Goal: Task Accomplishment & Management: Complete application form

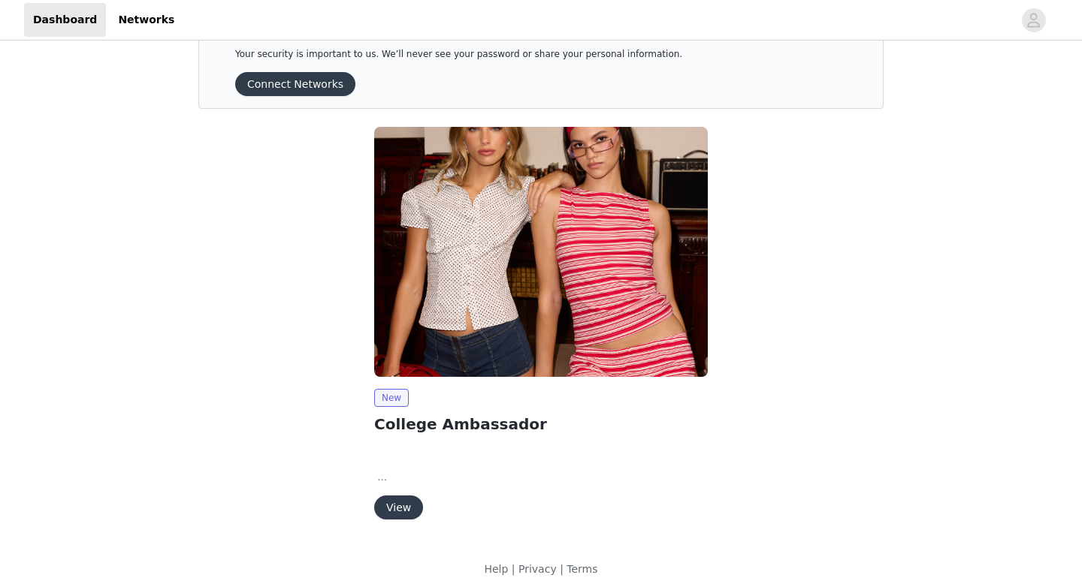
scroll to position [53, 0]
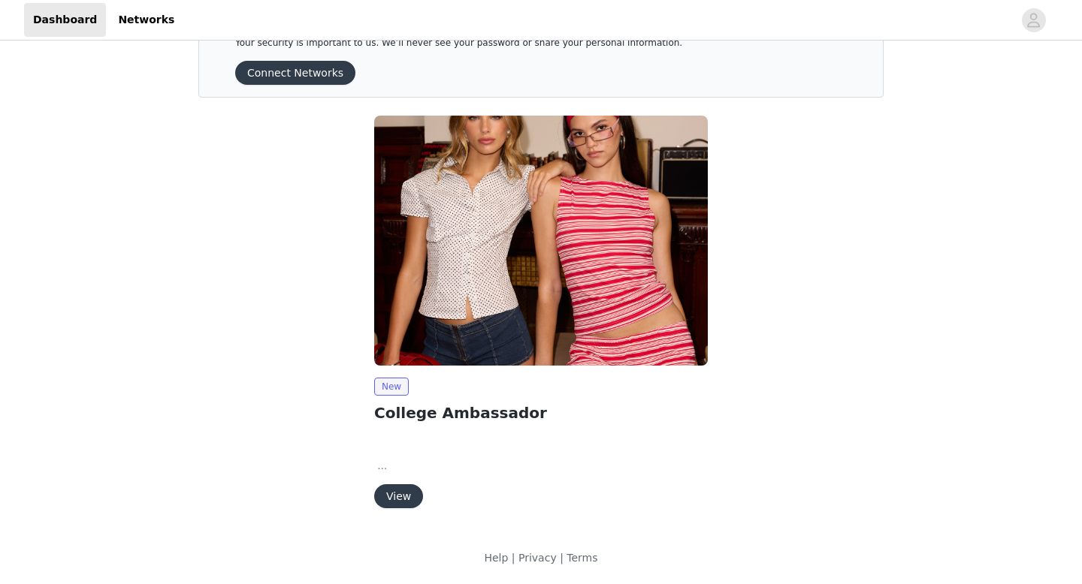
click at [398, 494] on button "View" at bounding box center [398, 496] width 49 height 24
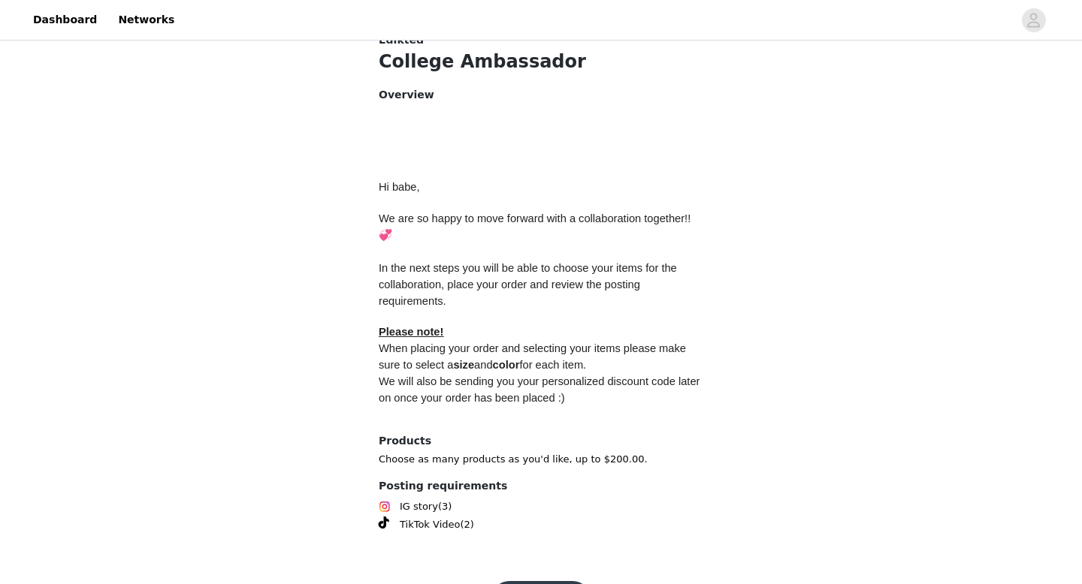
scroll to position [629, 0]
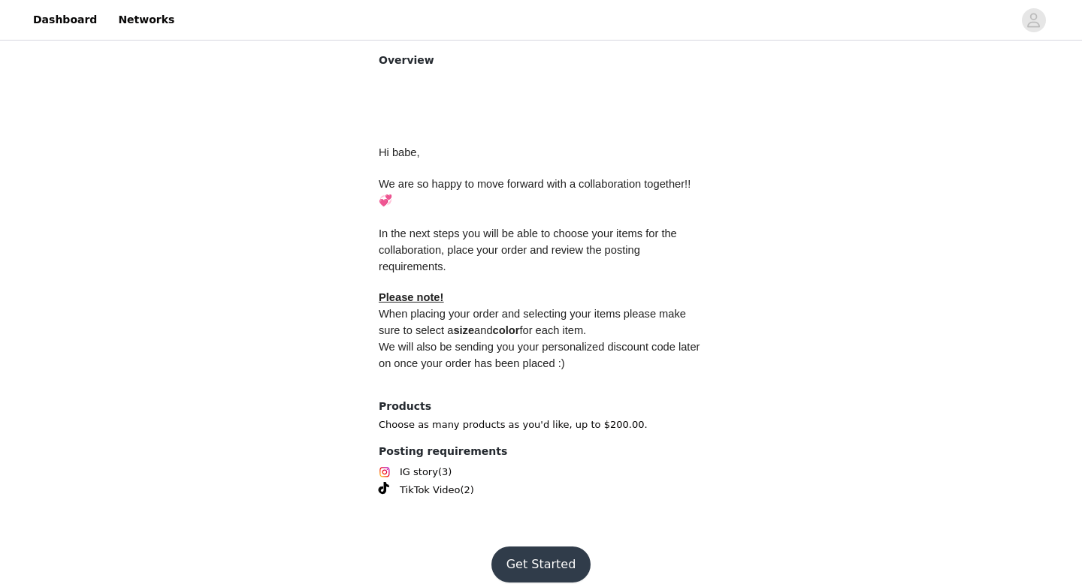
click at [556, 523] on button "Get Started" at bounding box center [541, 565] width 100 height 36
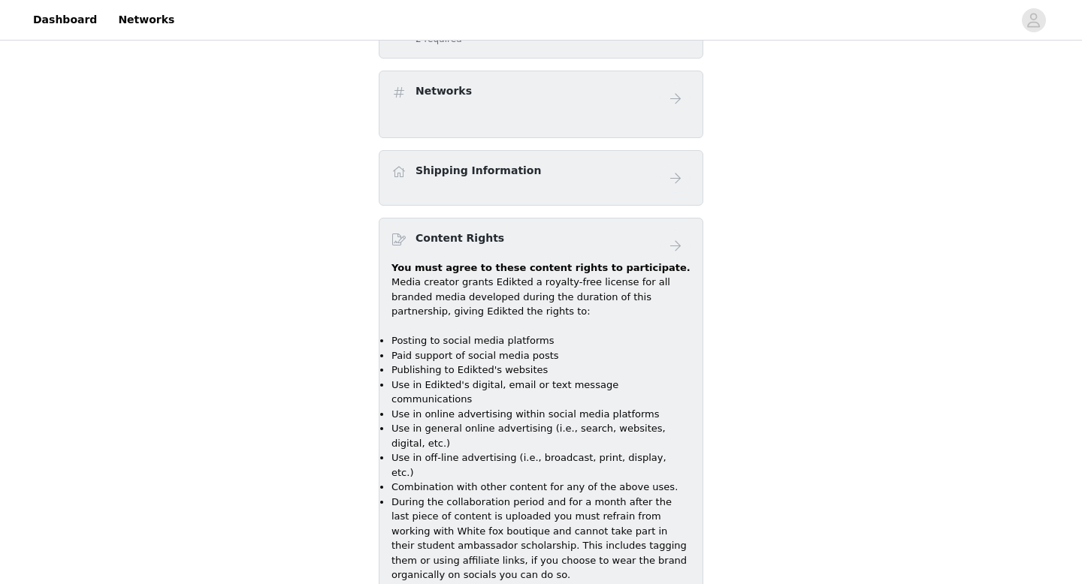
scroll to position [923, 0]
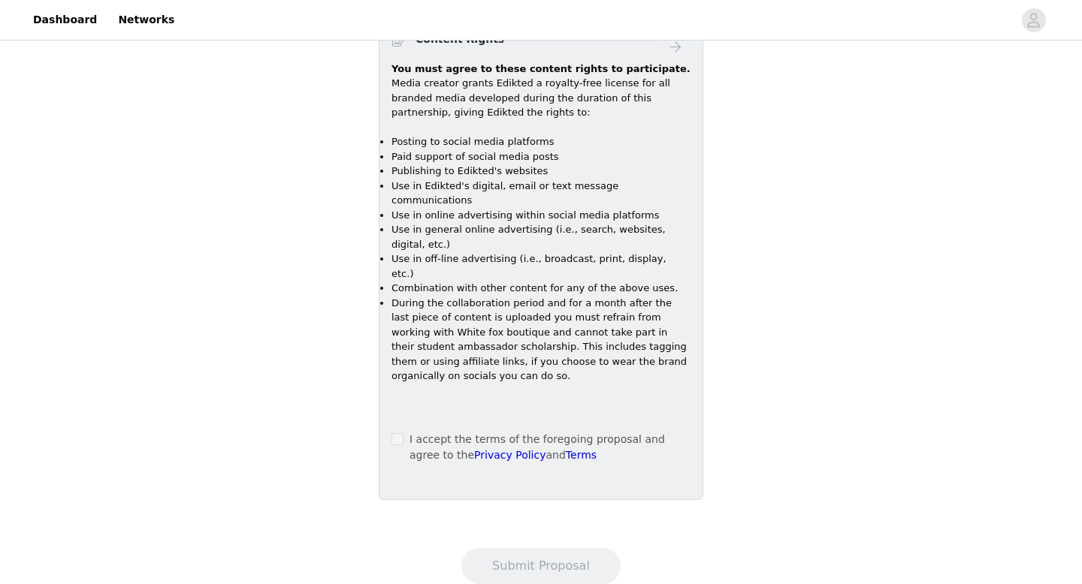
click at [405, 432] on div "I accept the terms of the foregoing proposal and agree to the Privacy Policy an…" at bounding box center [540, 448] width 299 height 32
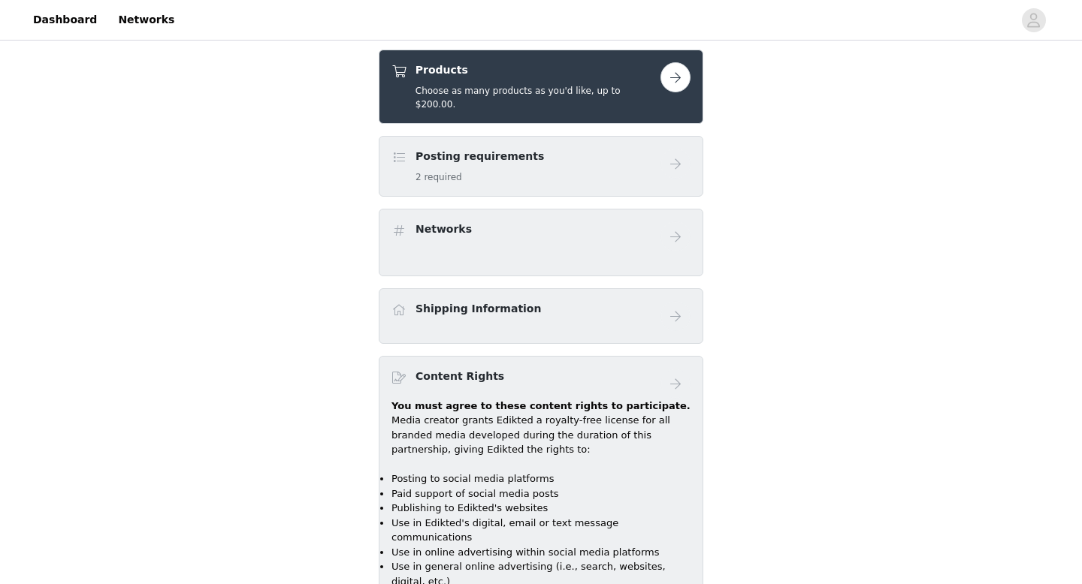
scroll to position [585, 0]
click at [672, 71] on button "button" at bounding box center [675, 78] width 30 height 30
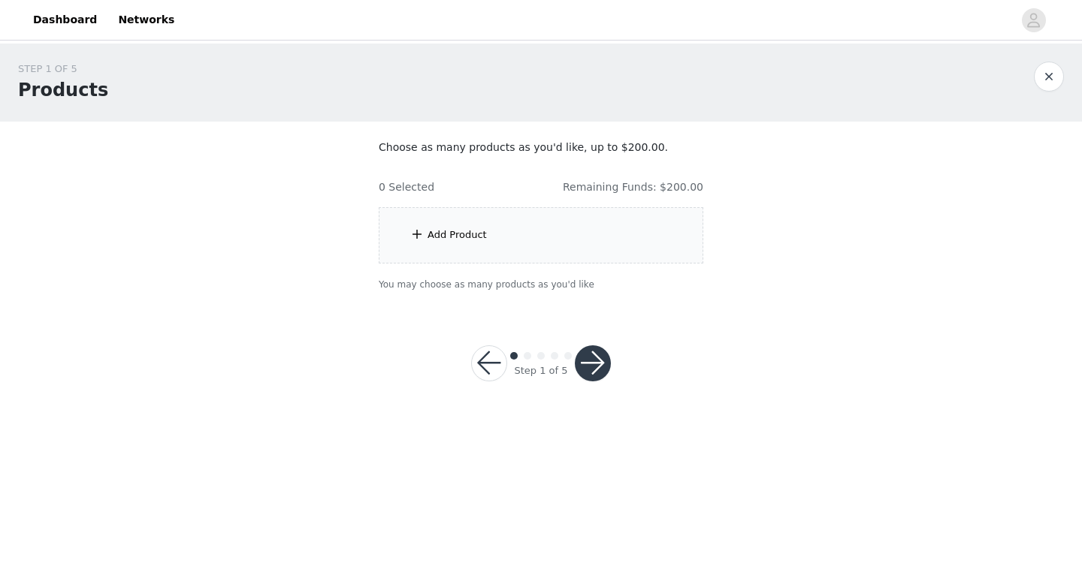
click at [597, 363] on button "button" at bounding box center [593, 364] width 36 height 36
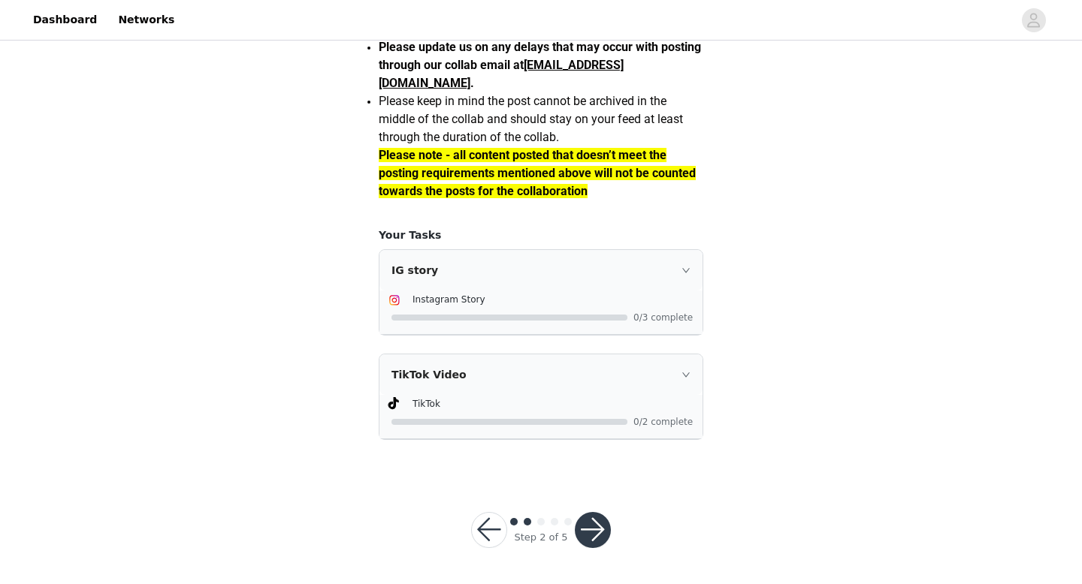
scroll to position [1354, 0]
click at [494, 523] on button "button" at bounding box center [489, 530] width 36 height 36
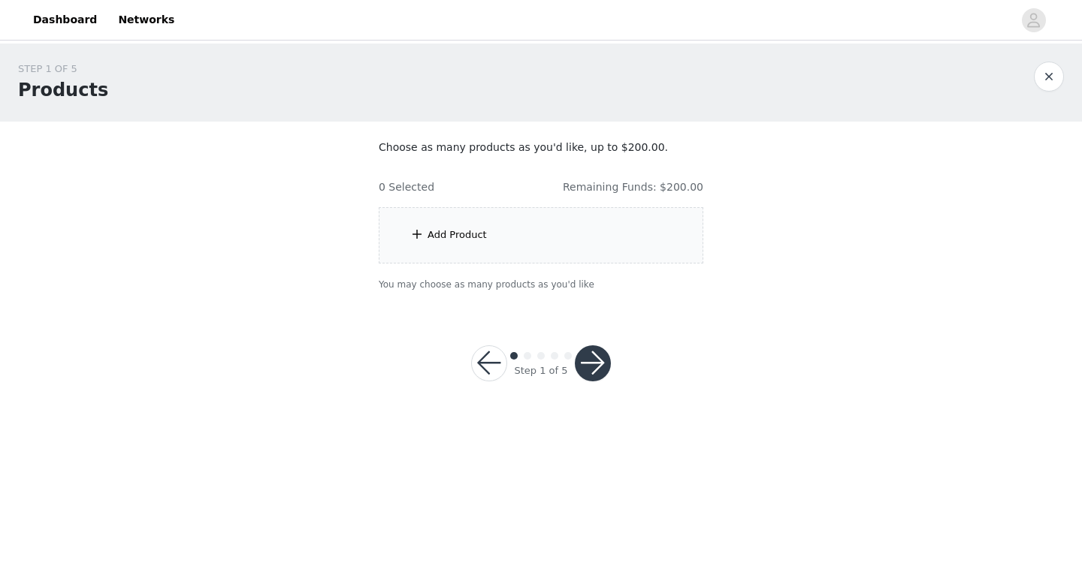
click at [483, 232] on div "Add Product" at bounding box center [456, 235] width 59 height 15
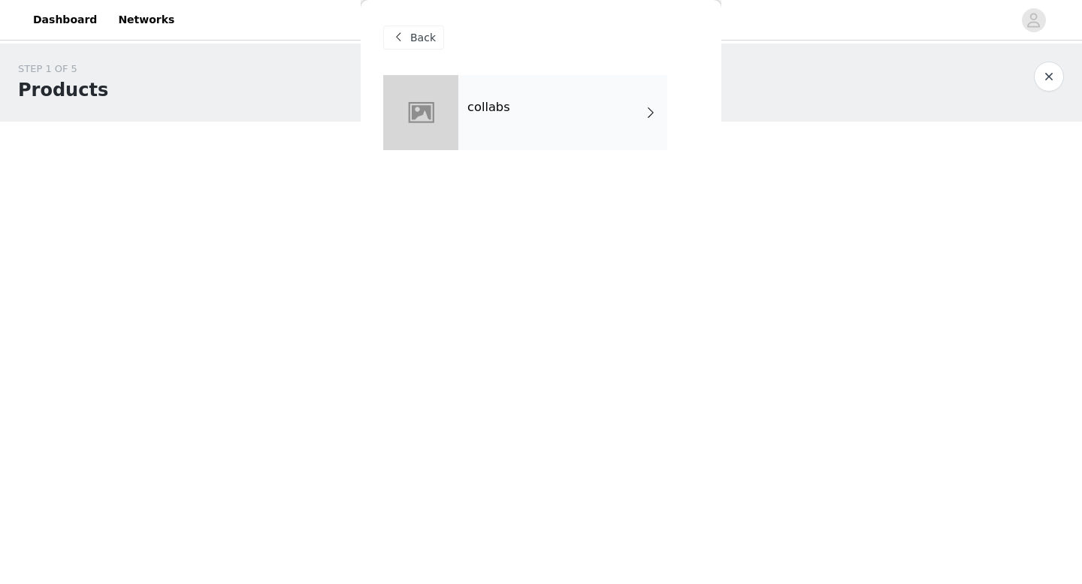
click at [548, 110] on div "collabs" at bounding box center [562, 112] width 209 height 75
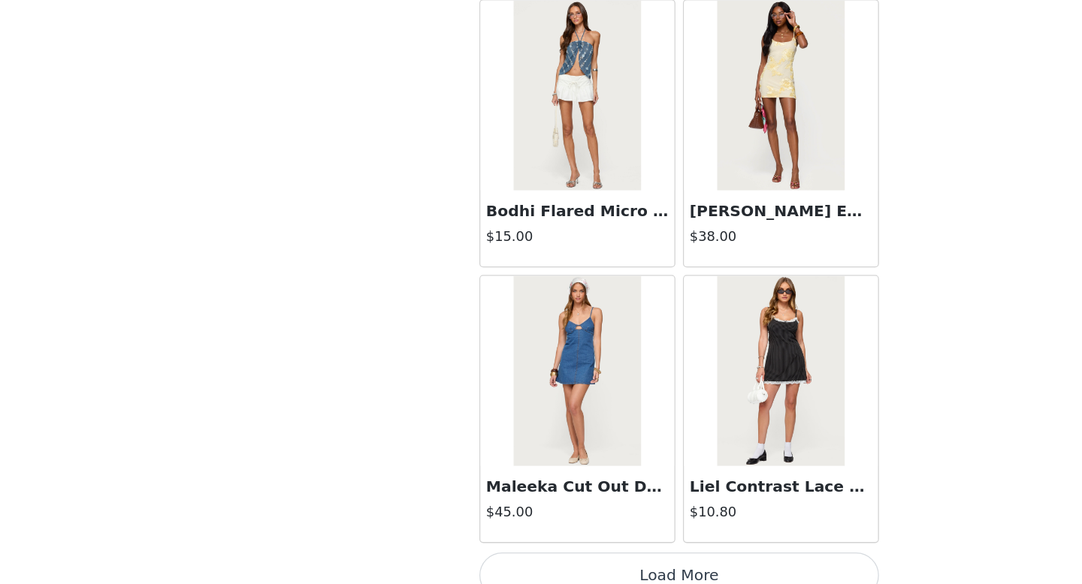
scroll to position [1714, 0]
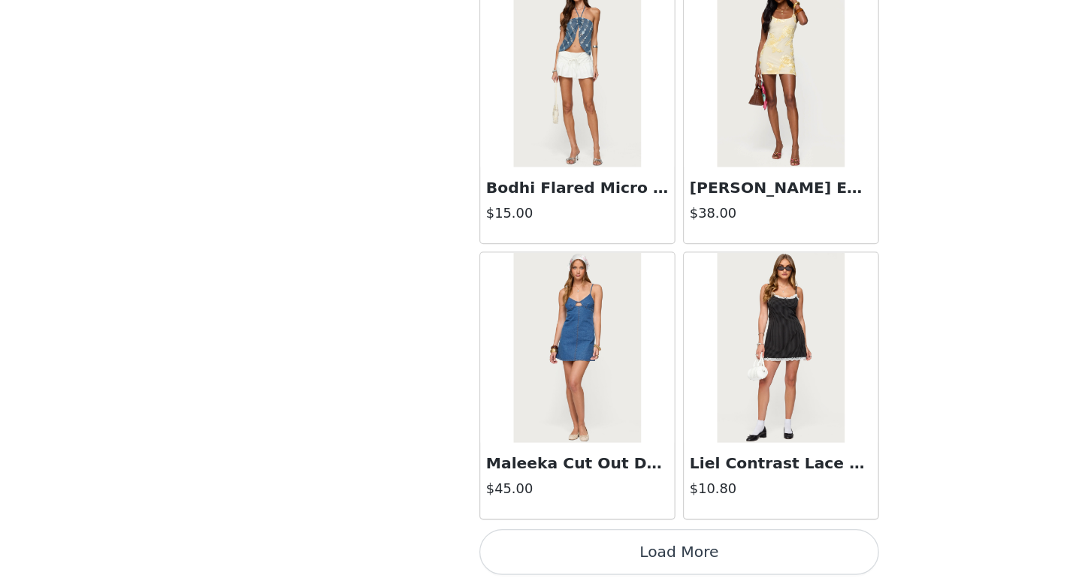
click at [537, 523] on button "Load More" at bounding box center [540, 559] width 315 height 36
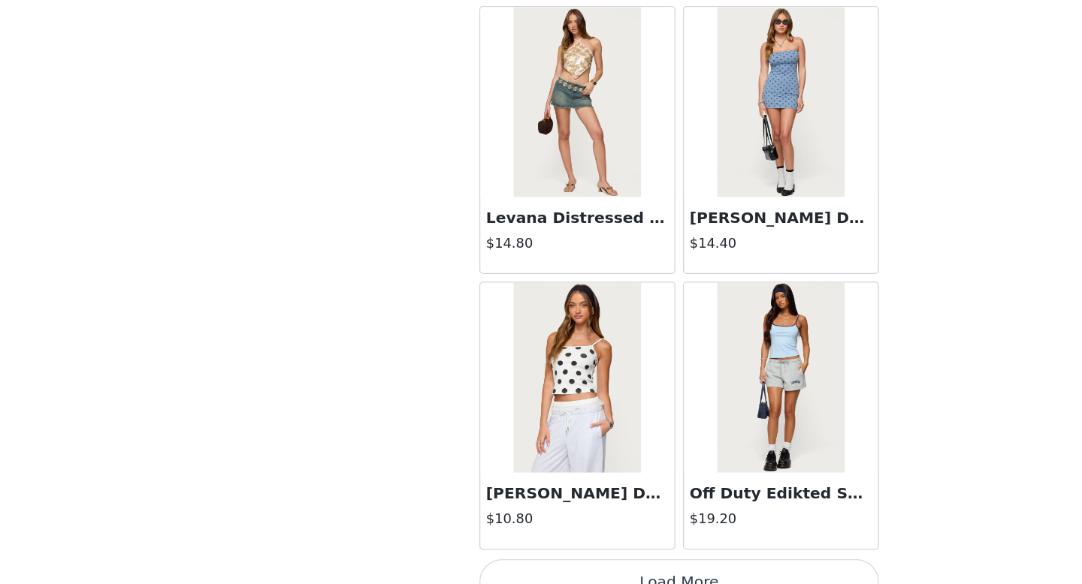
scroll to position [3892, 0]
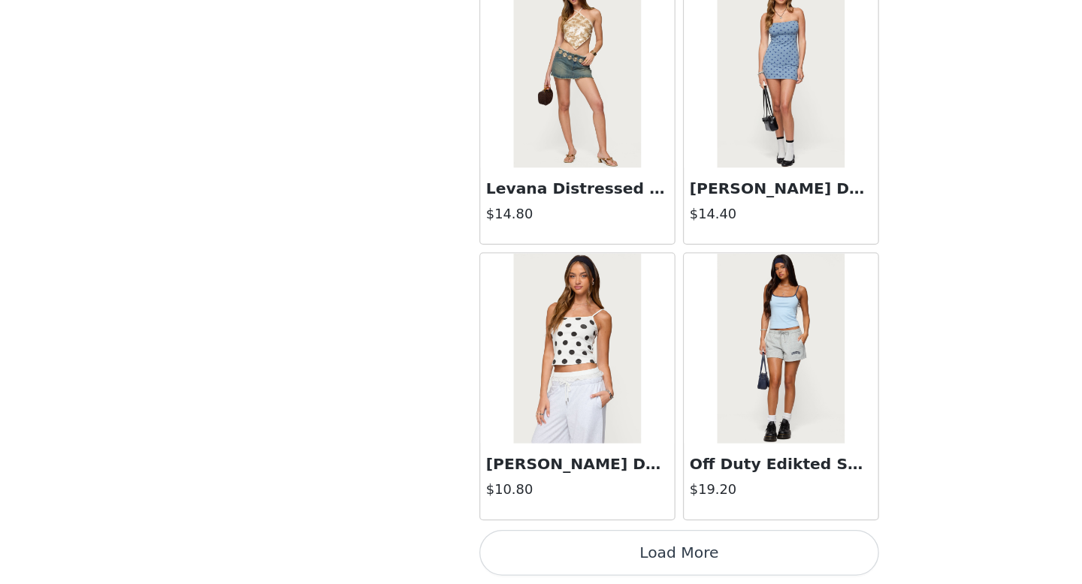
click at [521, 523] on button "Load More" at bounding box center [540, 559] width 315 height 36
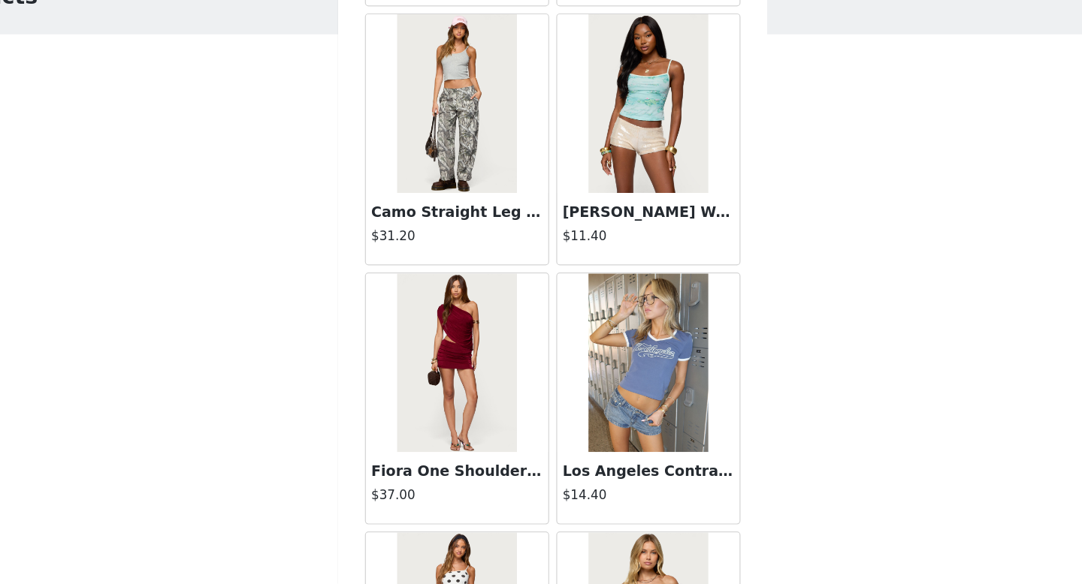
scroll to position [0, 0]
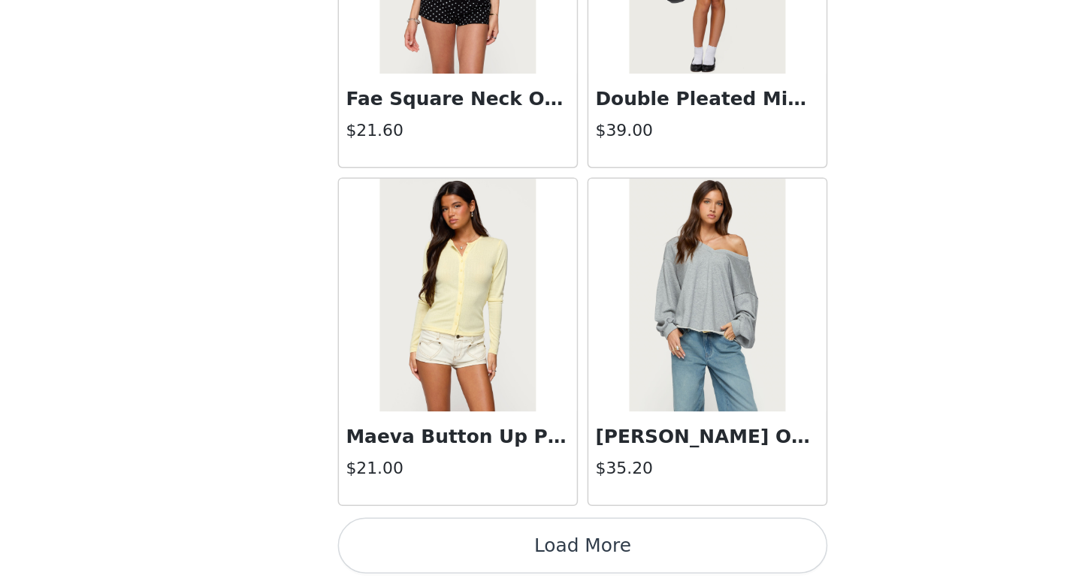
click at [548, 523] on button "Load More" at bounding box center [540, 560] width 315 height 36
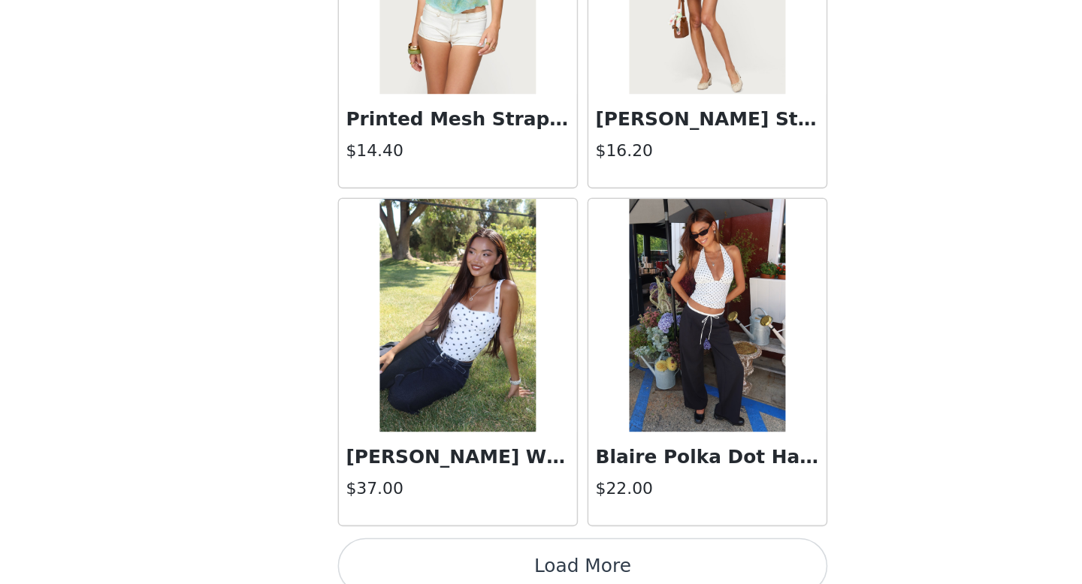
scroll to position [8249, 0]
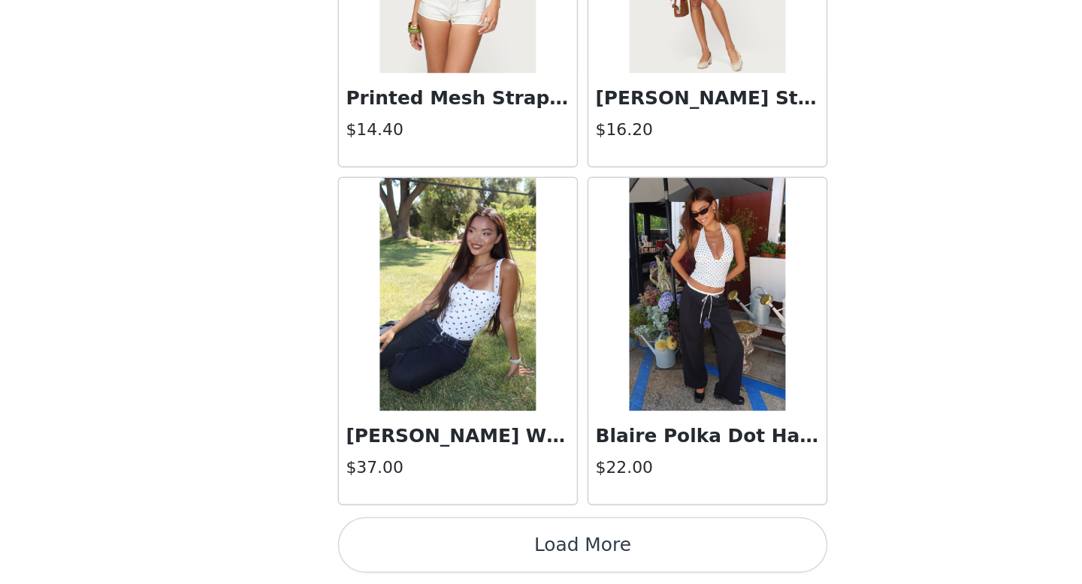
click at [550, 523] on button "Load More" at bounding box center [540, 559] width 315 height 36
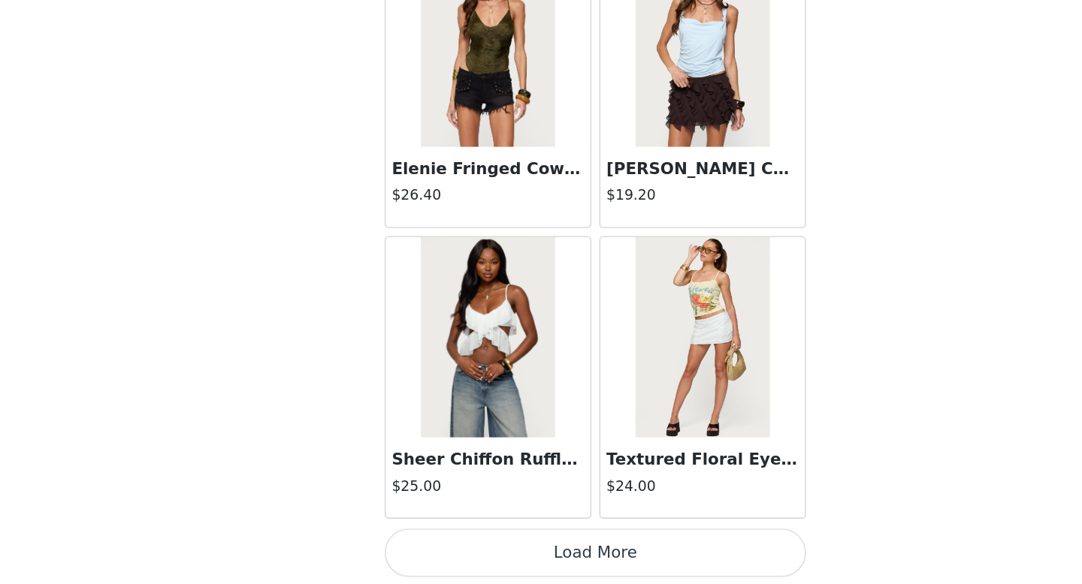
scroll to position [0, 0]
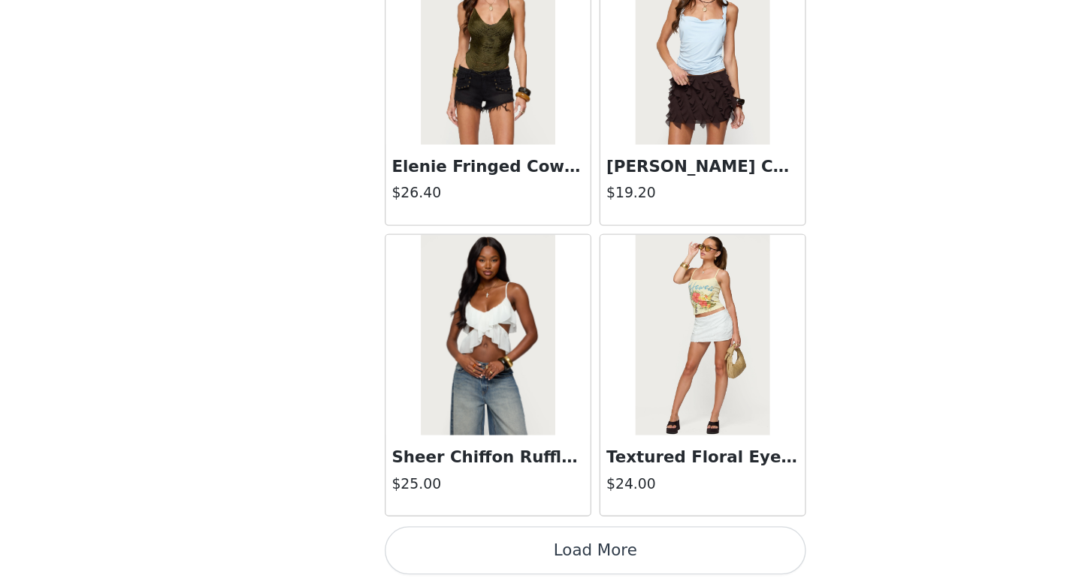
click at [528, 523] on button "Load More" at bounding box center [540, 559] width 315 height 36
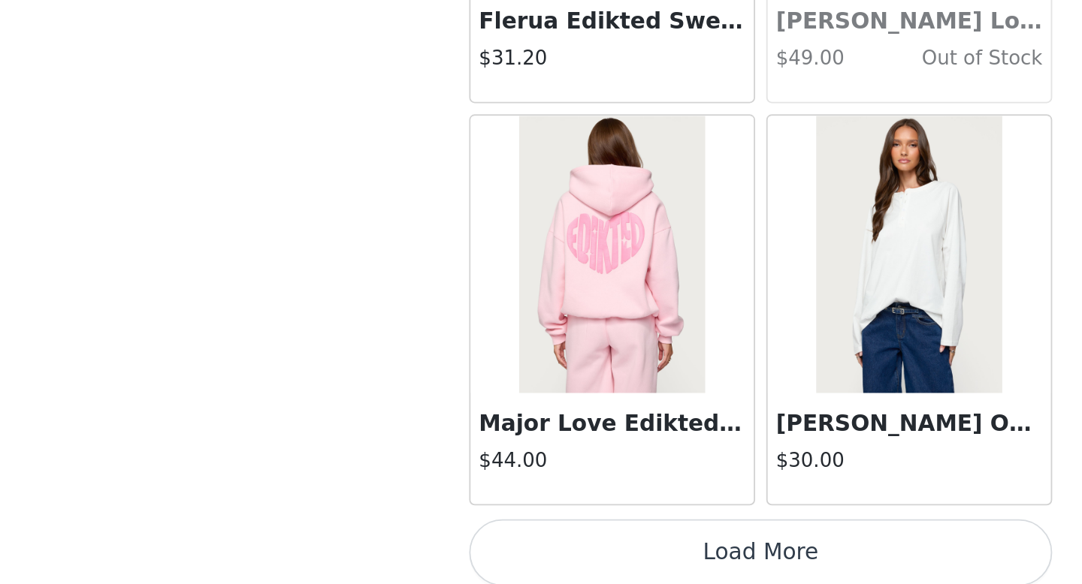
scroll to position [12606, 0]
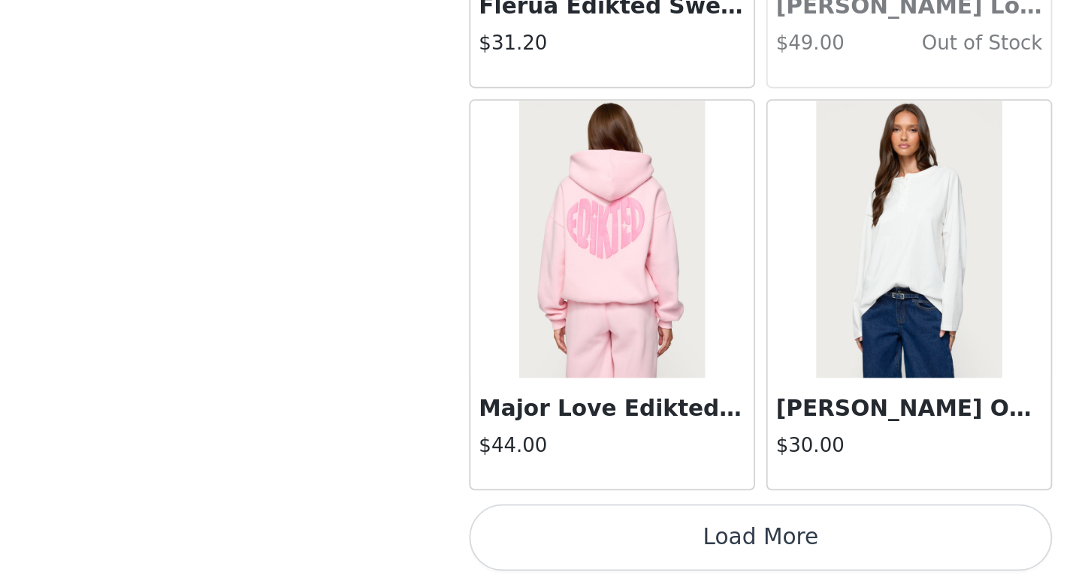
click at [563, 523] on button "Load More" at bounding box center [540, 559] width 315 height 36
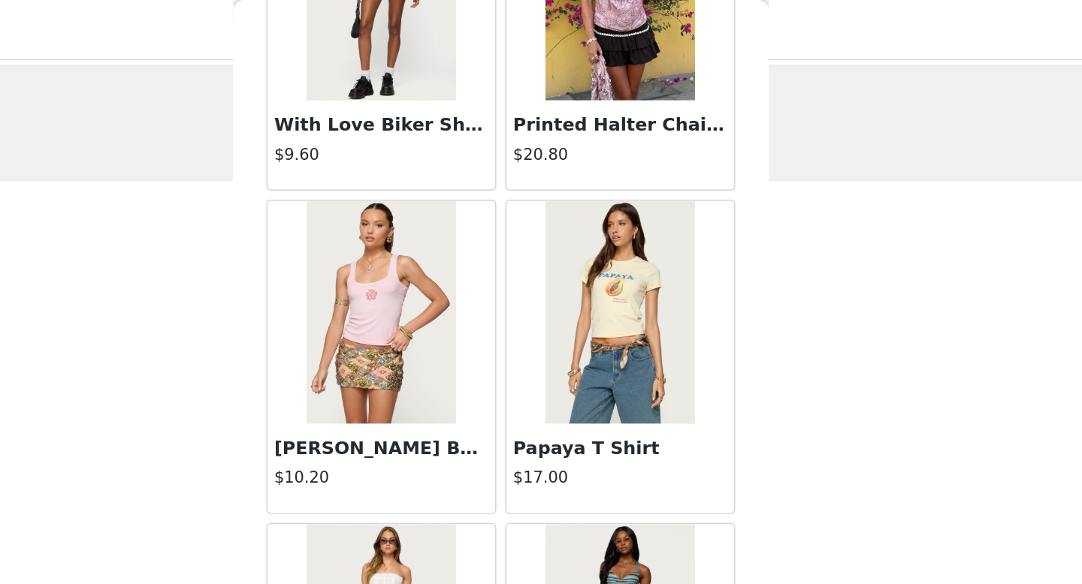
scroll to position [14784, 0]
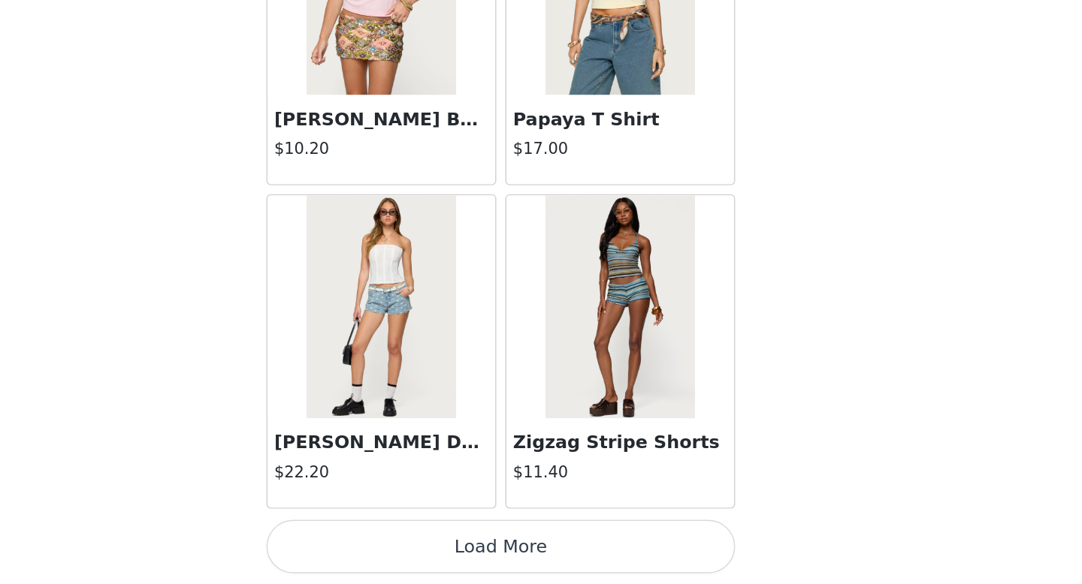
click at [551, 523] on button "Load More" at bounding box center [540, 559] width 315 height 36
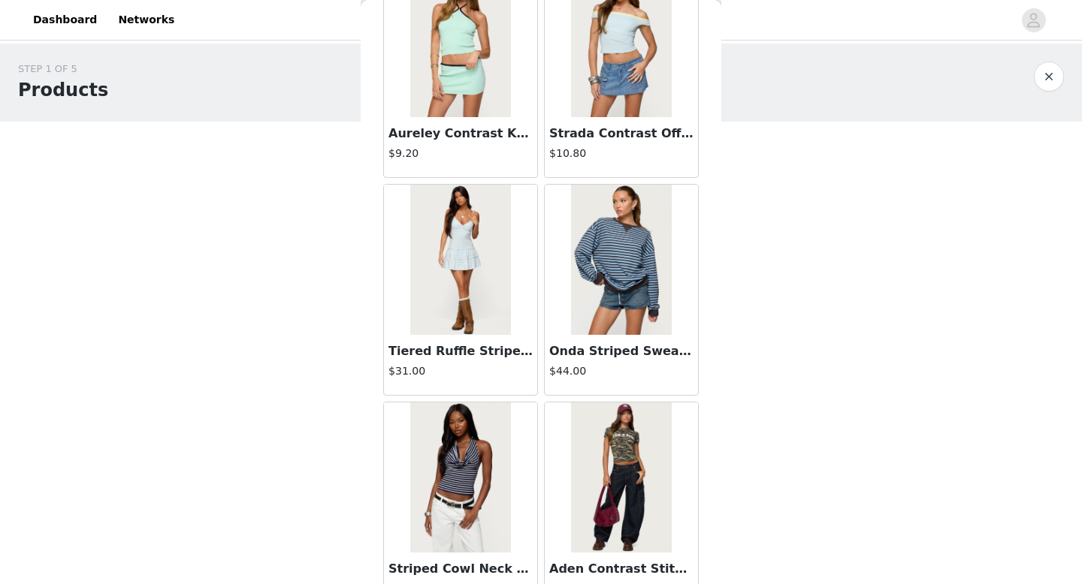
scroll to position [16963, 0]
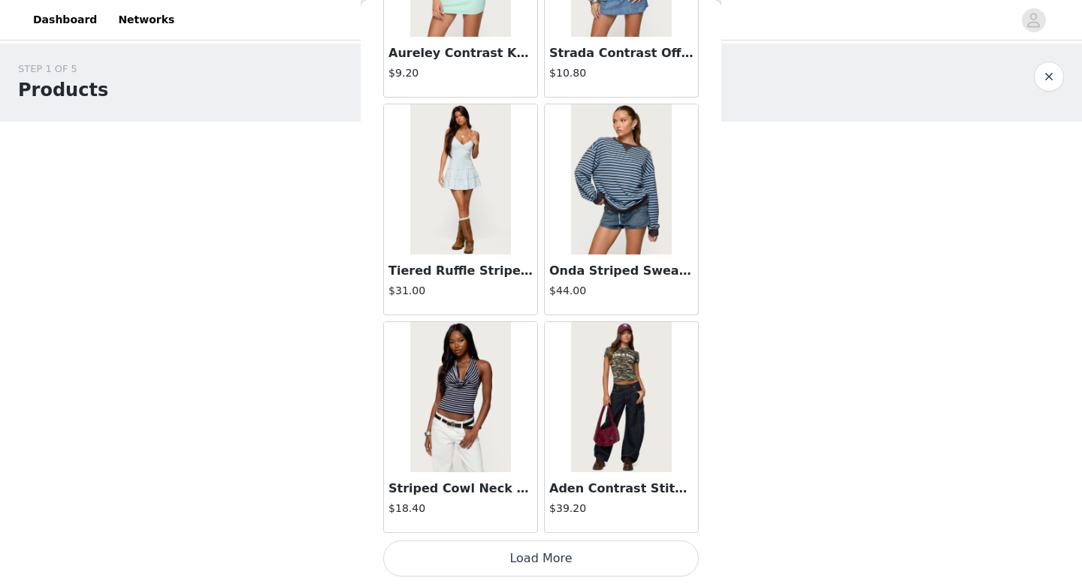
click at [523, 523] on button "Load More" at bounding box center [540, 559] width 315 height 36
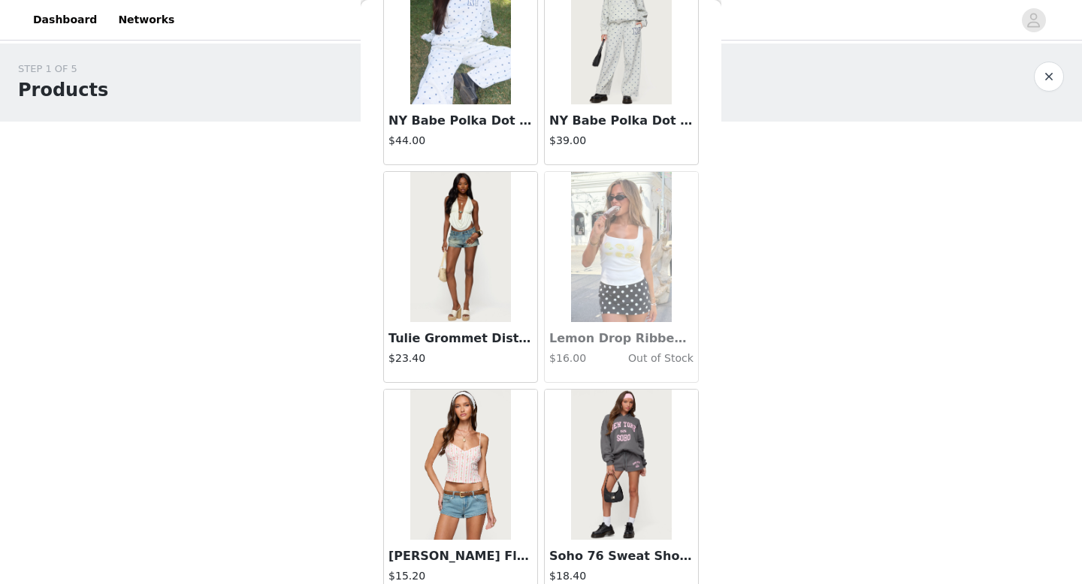
scroll to position [19141, 0]
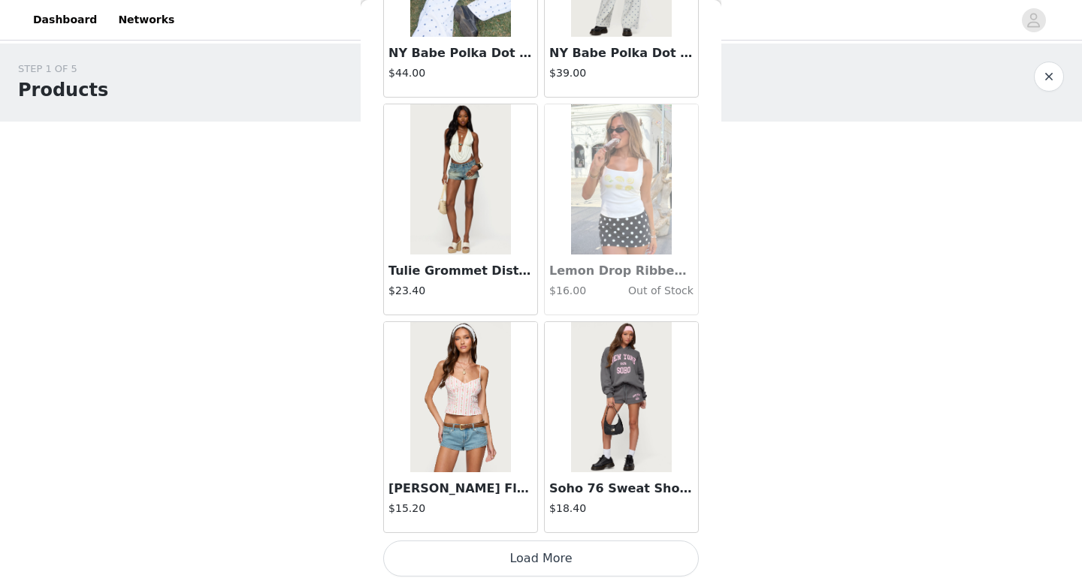
click at [507, 523] on button "Load More" at bounding box center [540, 559] width 315 height 36
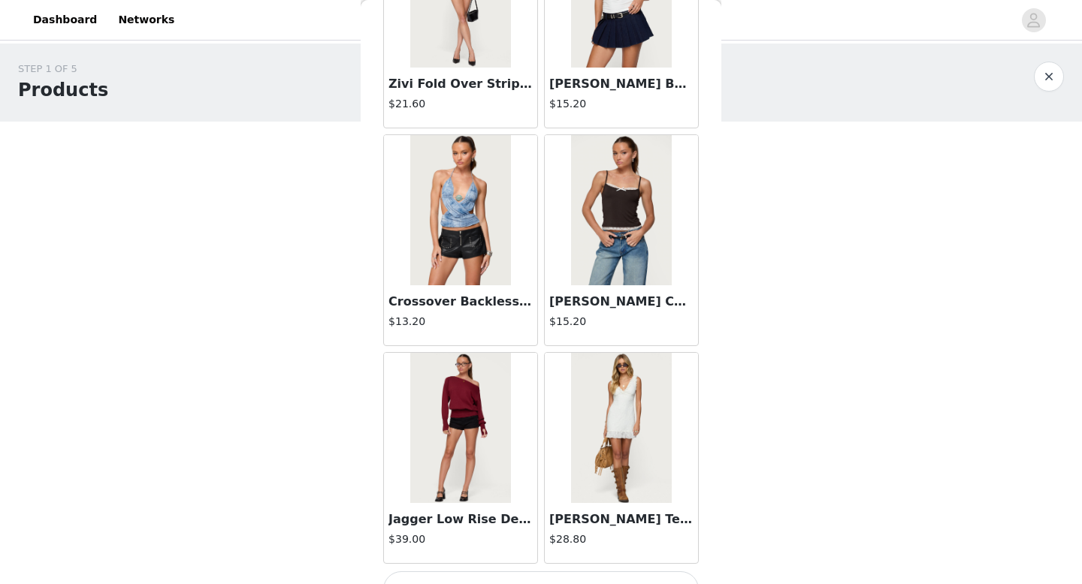
scroll to position [21319, 0]
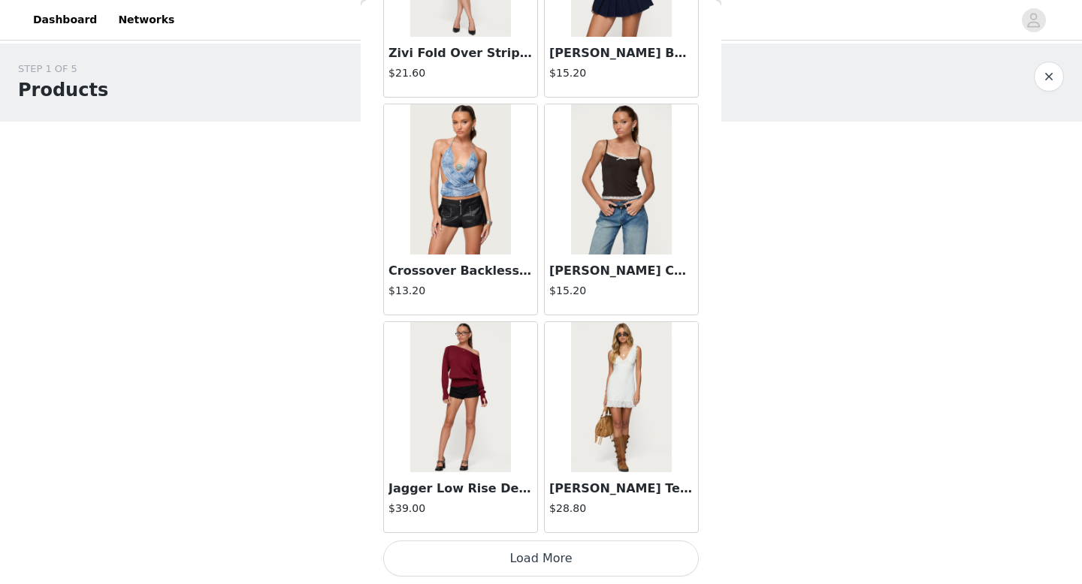
click at [539, 523] on button "Load More" at bounding box center [540, 559] width 315 height 36
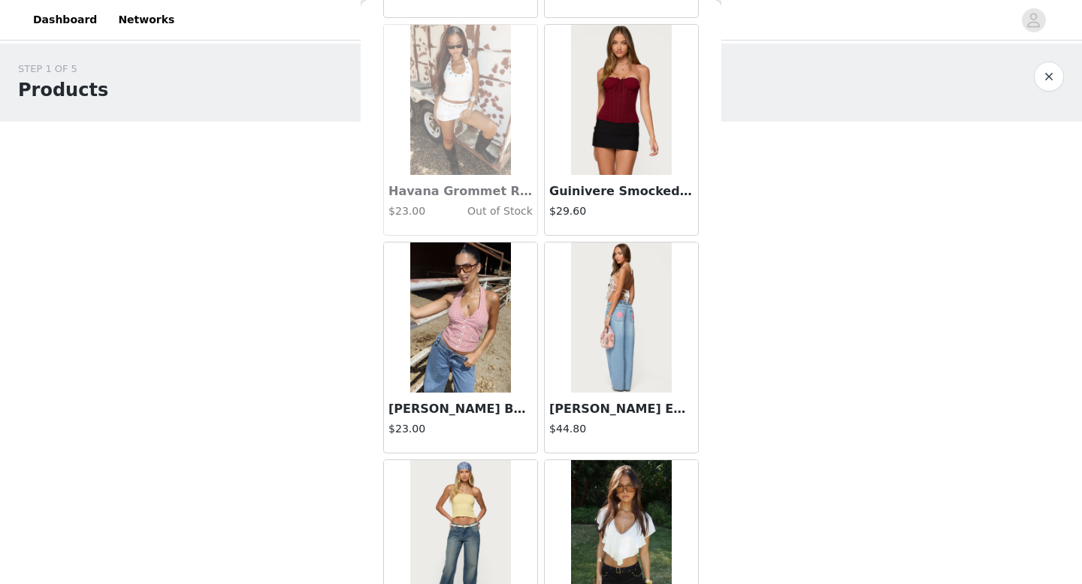
scroll to position [23498, 0]
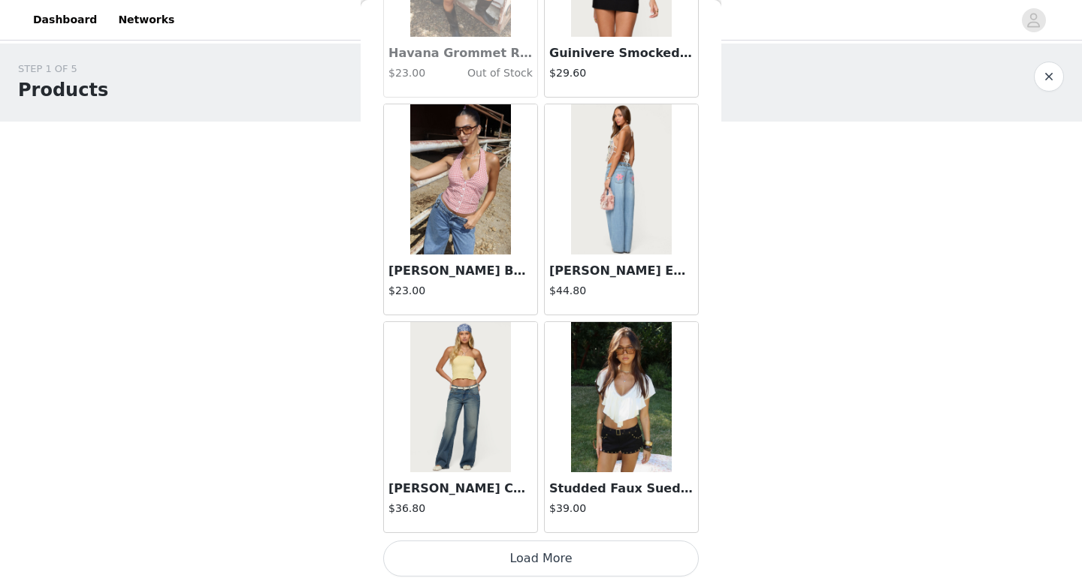
click at [527, 523] on button "Load More" at bounding box center [540, 559] width 315 height 36
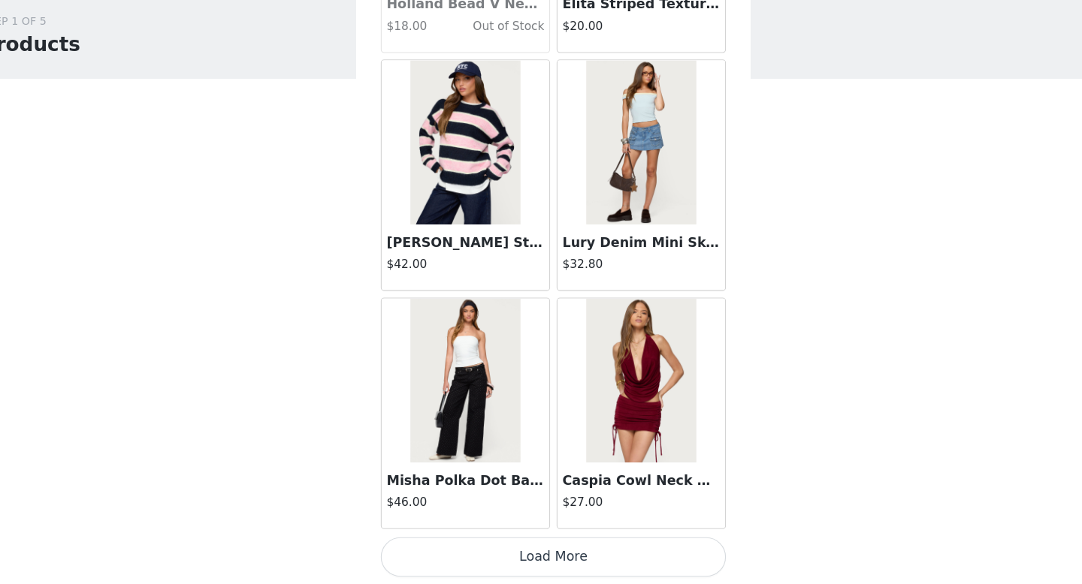
scroll to position [0, 0]
click at [527, 523] on button "Load More" at bounding box center [540, 559] width 315 height 36
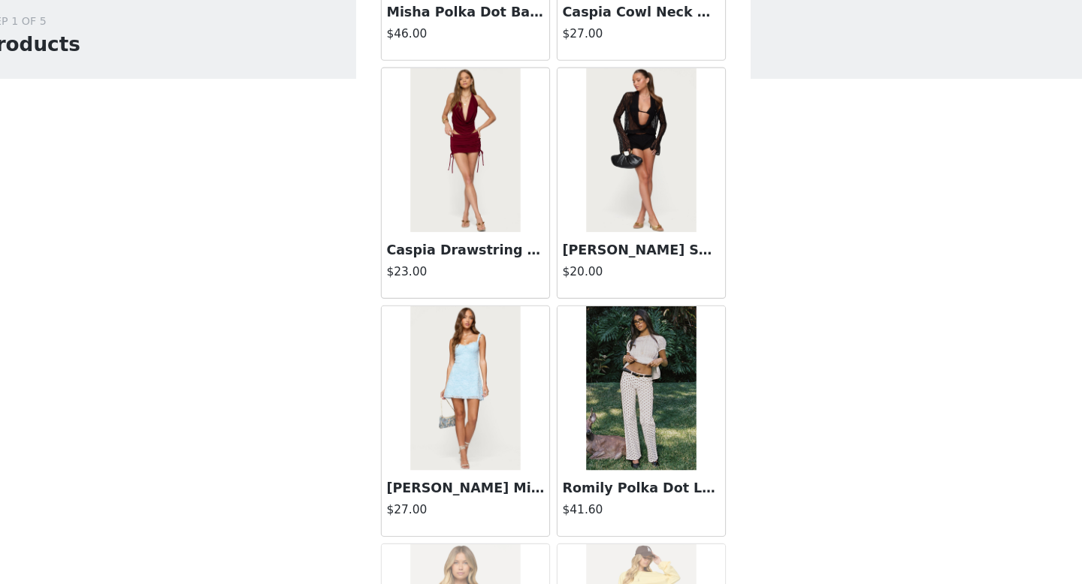
scroll to position [26167, 0]
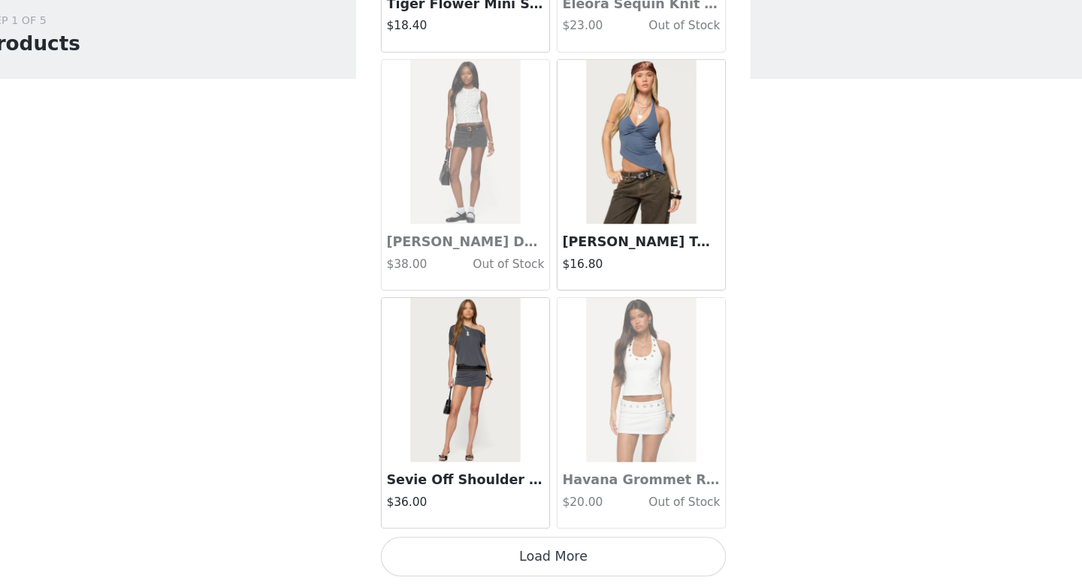
click at [569, 523] on button "Load More" at bounding box center [540, 559] width 315 height 36
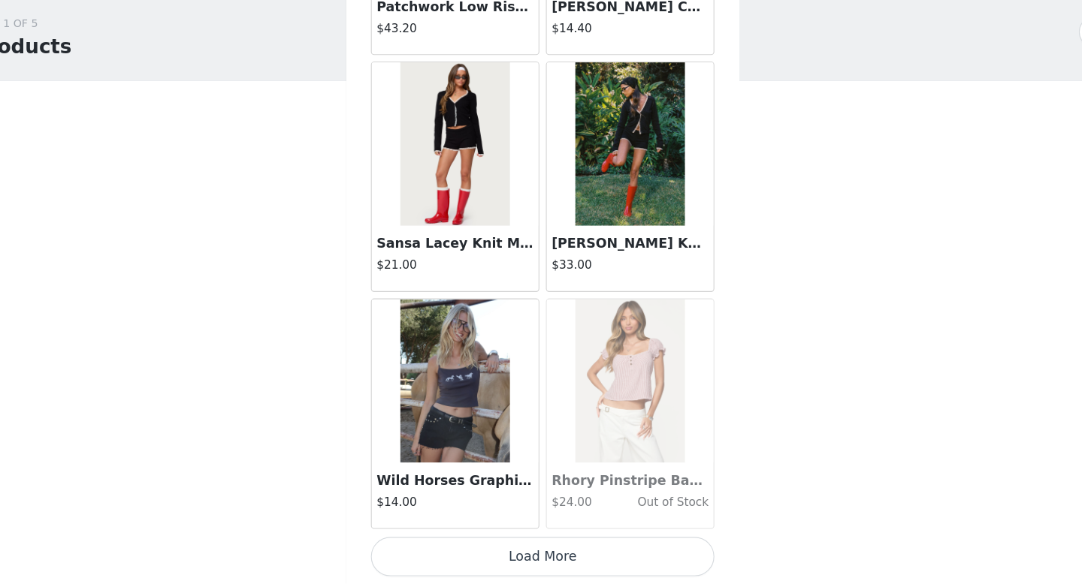
scroll to position [0, 0]
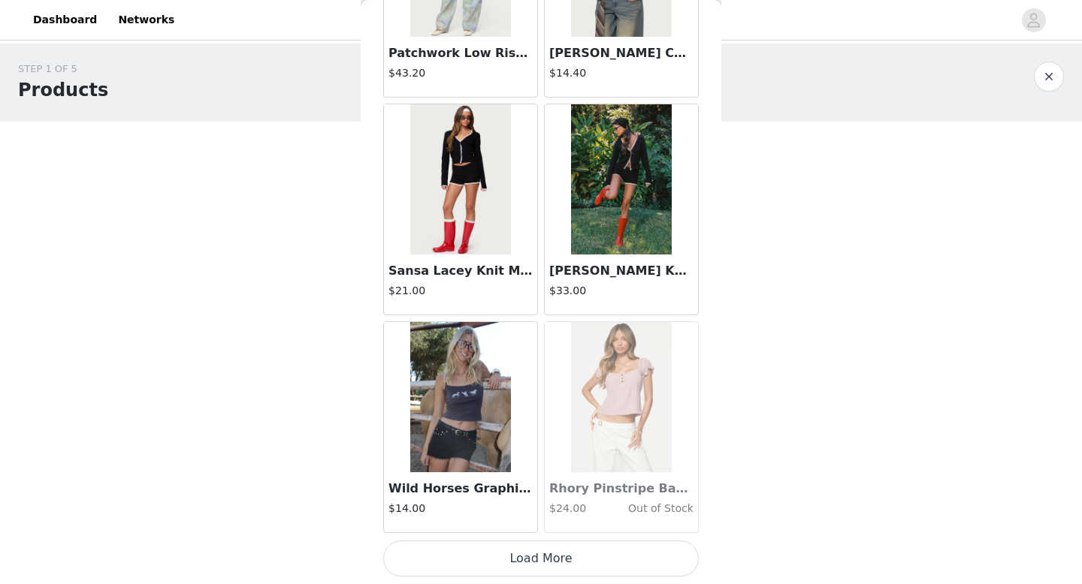
click at [545, 523] on button "Load More" at bounding box center [540, 559] width 315 height 36
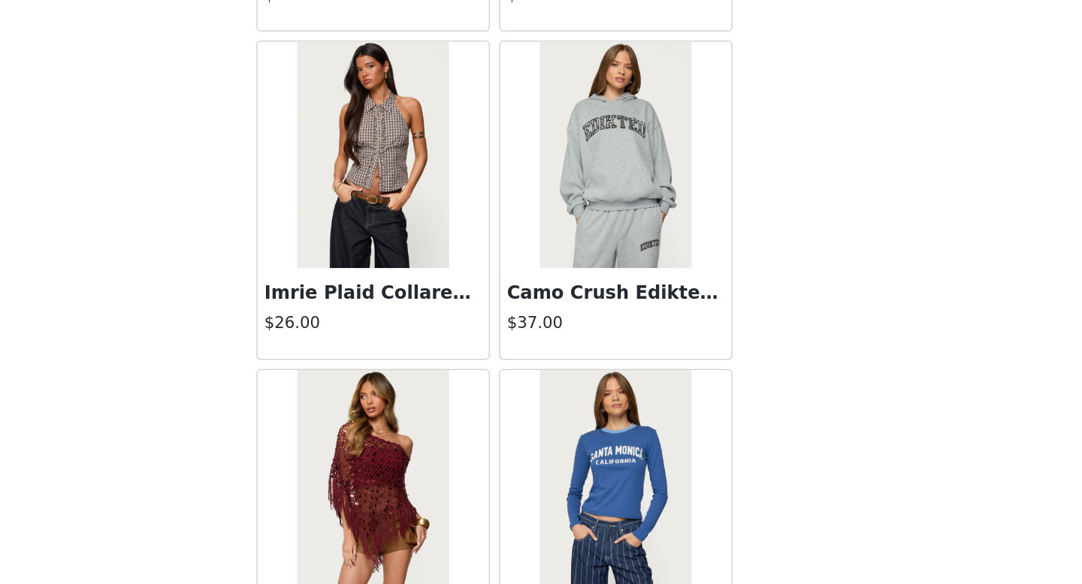
scroll to position [32211, 0]
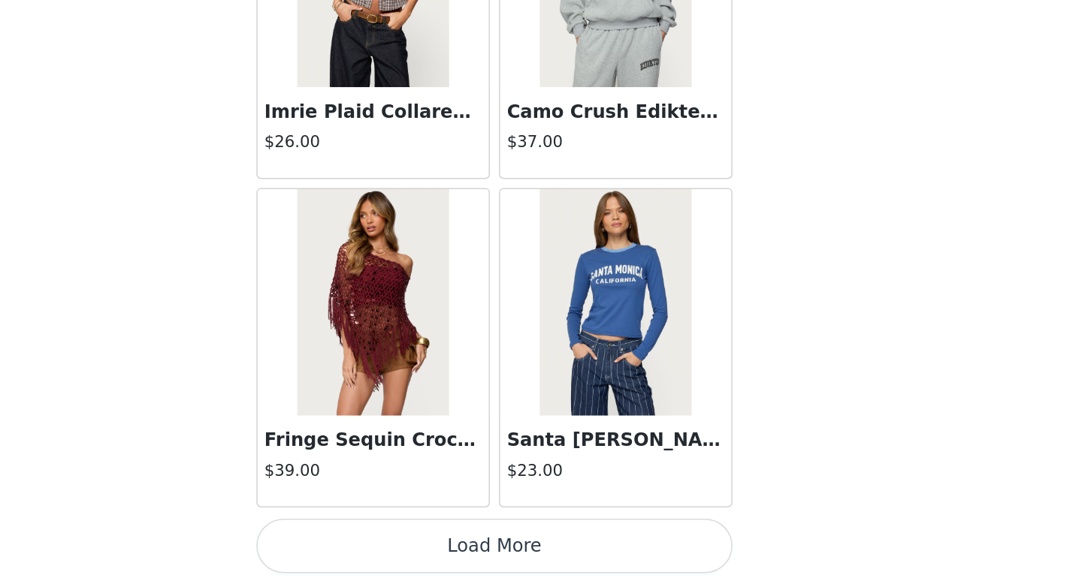
click at [515, 523] on button "Load More" at bounding box center [540, 559] width 315 height 36
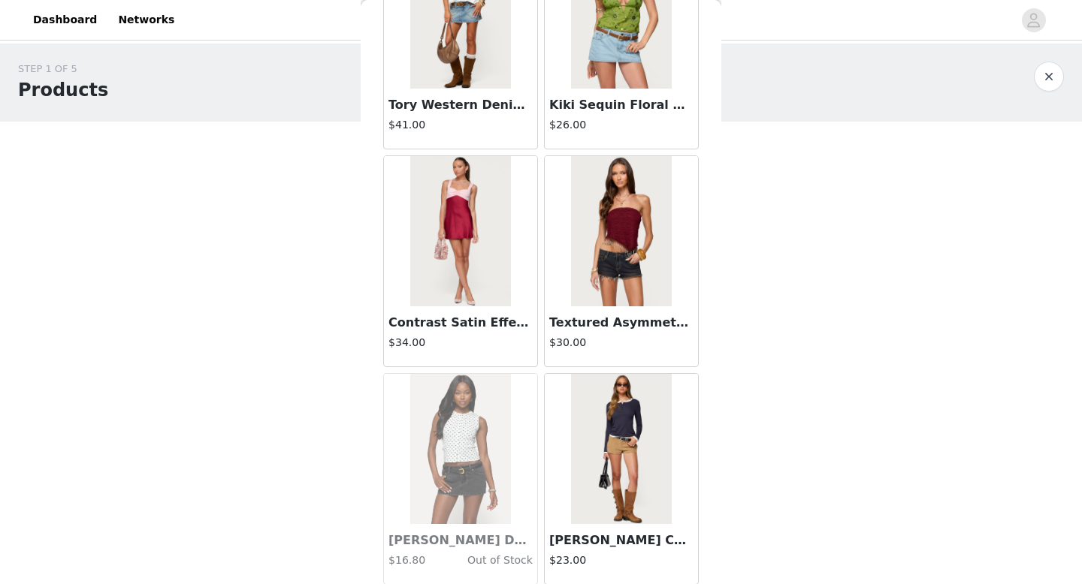
scroll to position [34389, 0]
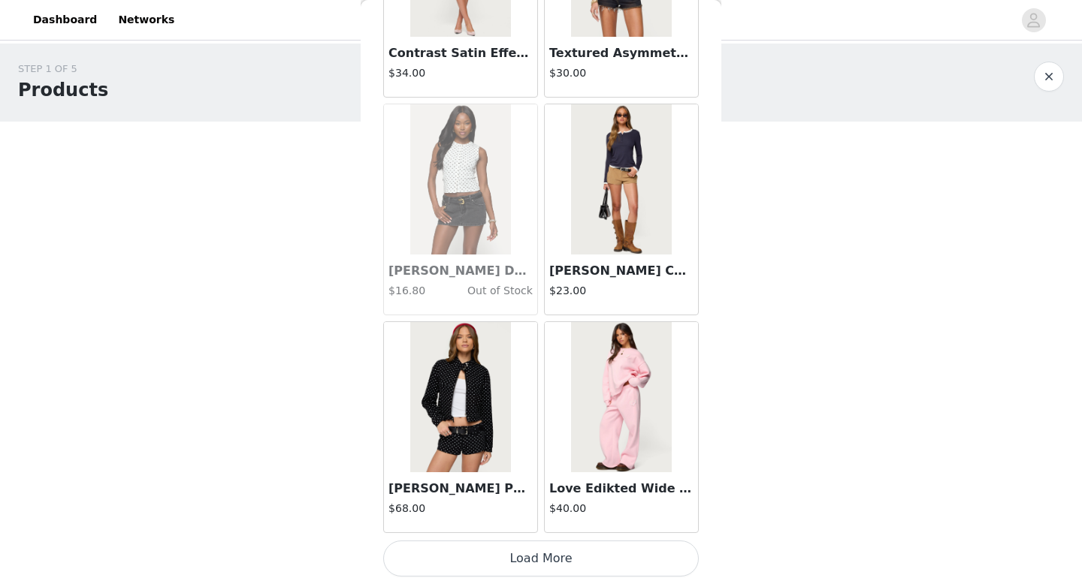
click at [561, 523] on button "Load More" at bounding box center [540, 559] width 315 height 36
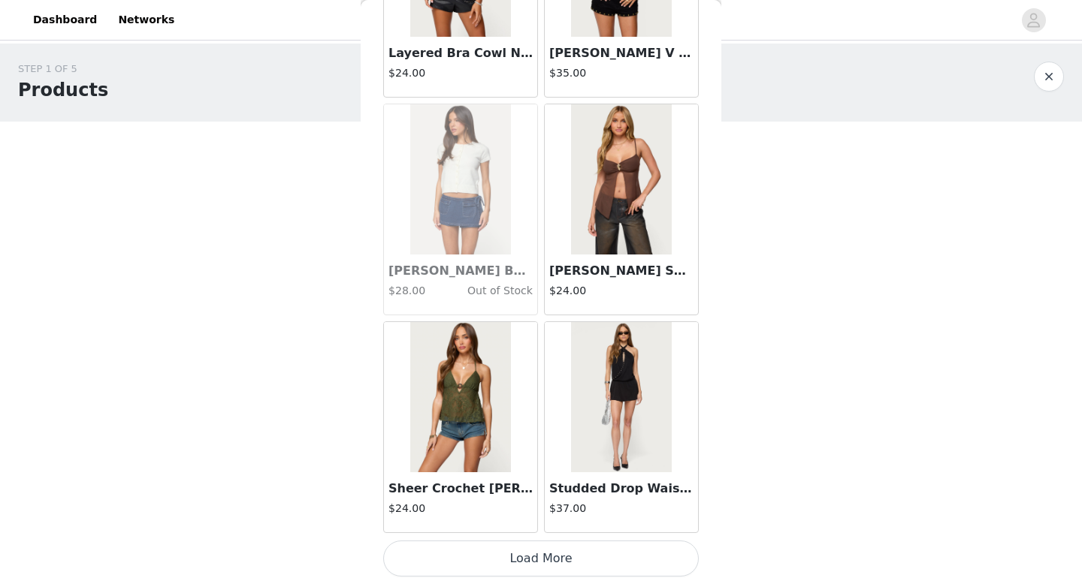
scroll to position [36566, 0]
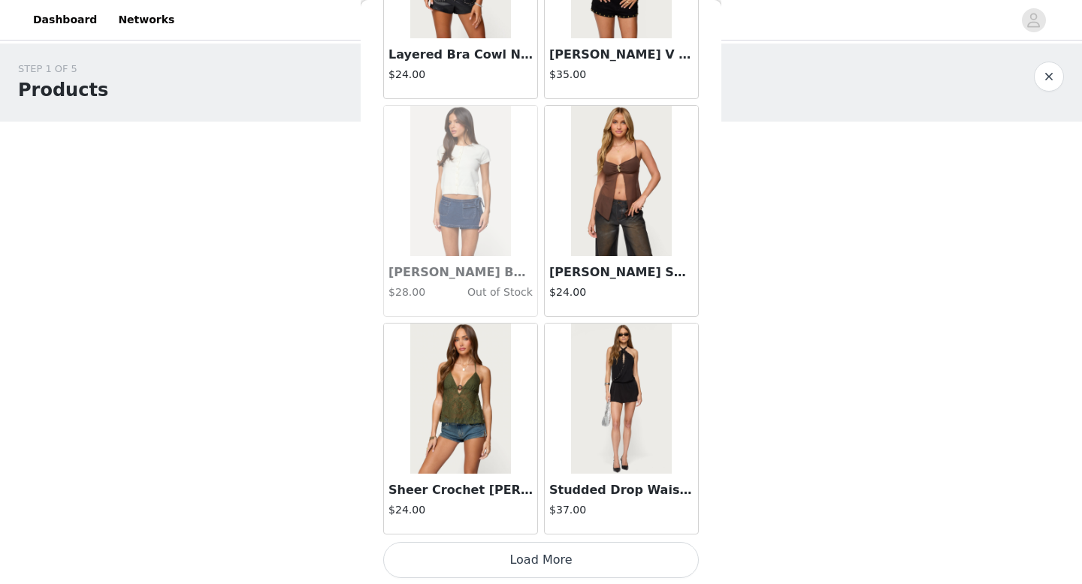
click at [543, 523] on button "Load More" at bounding box center [540, 560] width 315 height 36
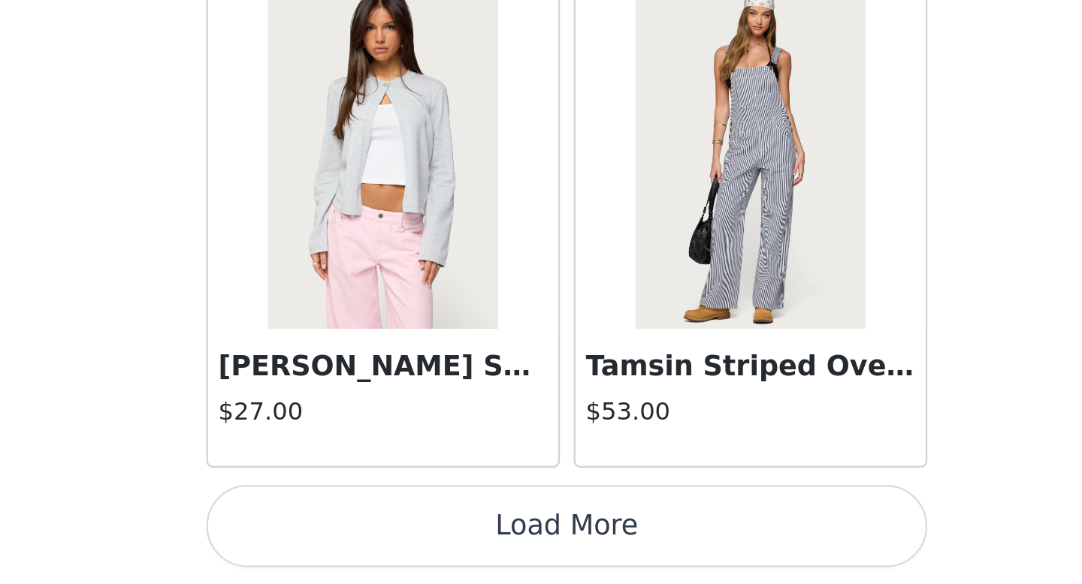
scroll to position [0, 0]
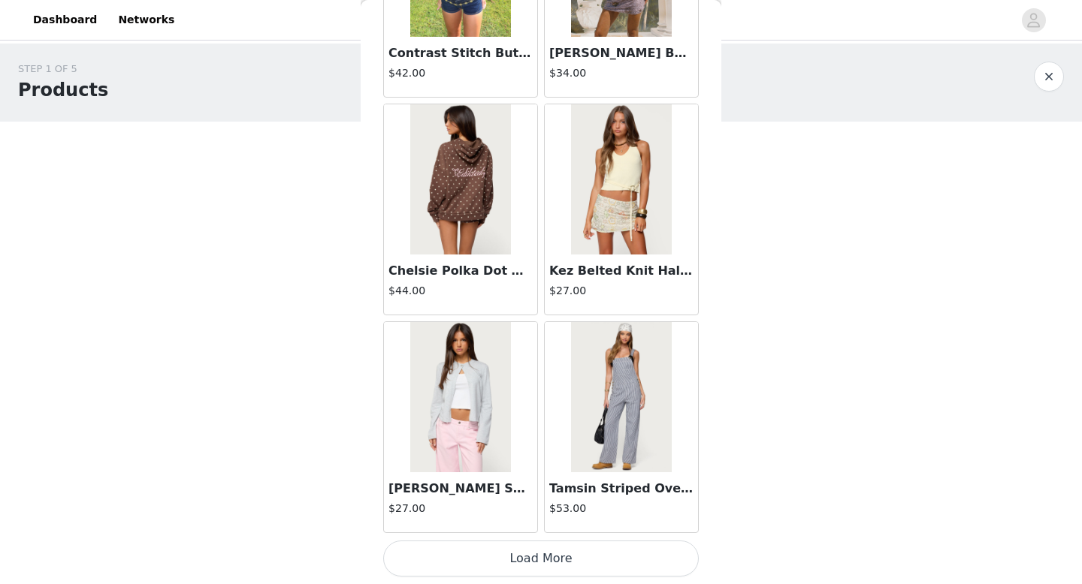
click at [524, 523] on button "Load More" at bounding box center [540, 559] width 315 height 36
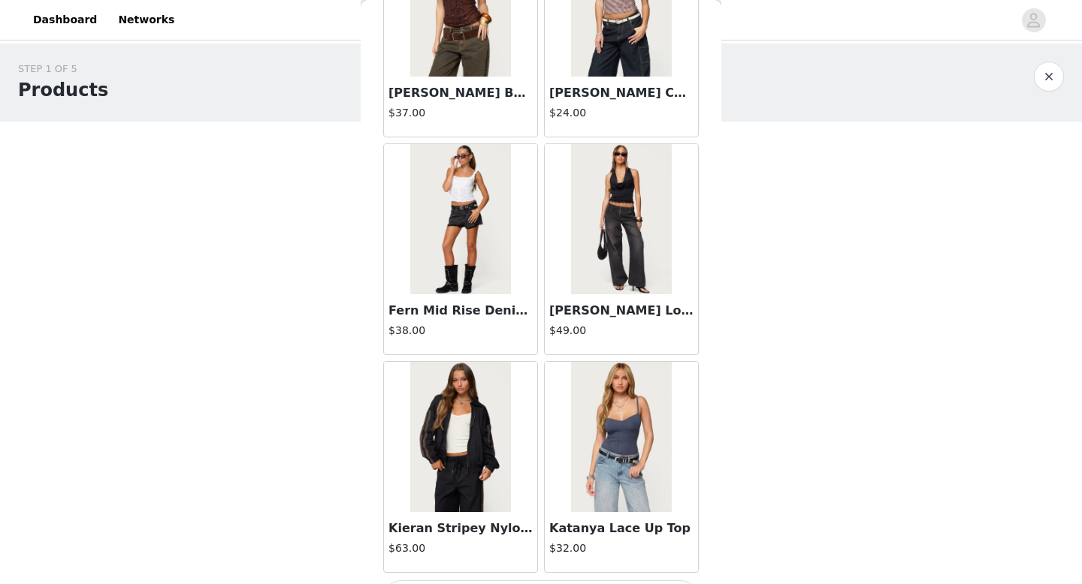
scroll to position [40924, 0]
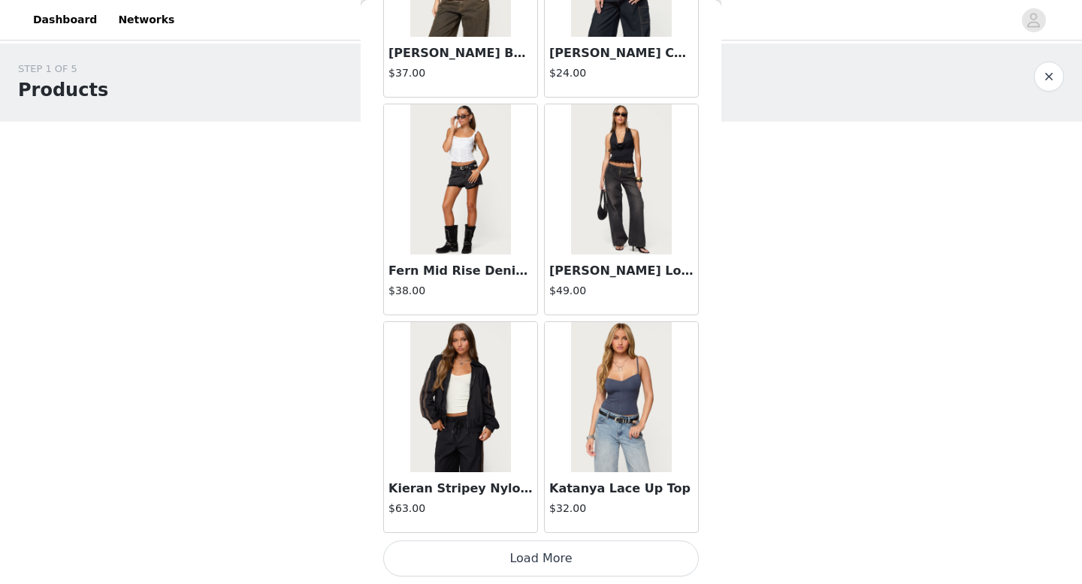
click at [518, 523] on button "Load More" at bounding box center [540, 559] width 315 height 36
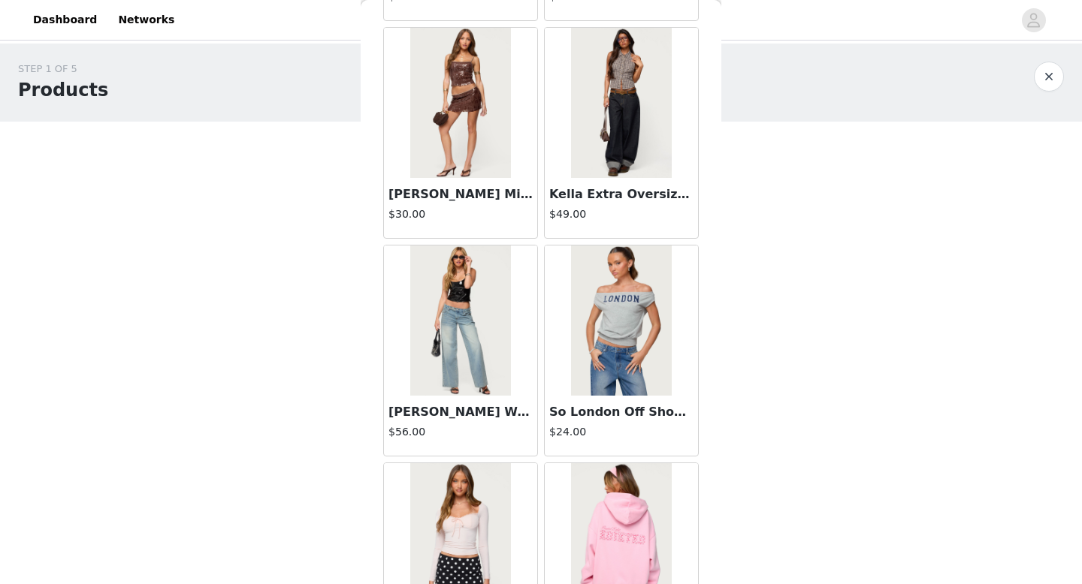
scroll to position [43103, 0]
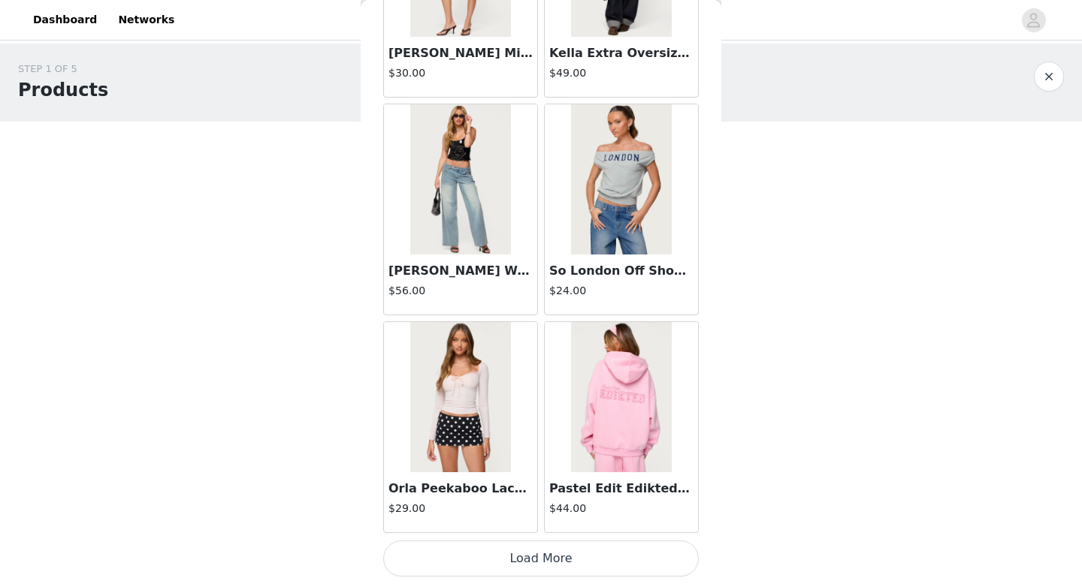
click at [557, 523] on button "Load More" at bounding box center [540, 559] width 315 height 36
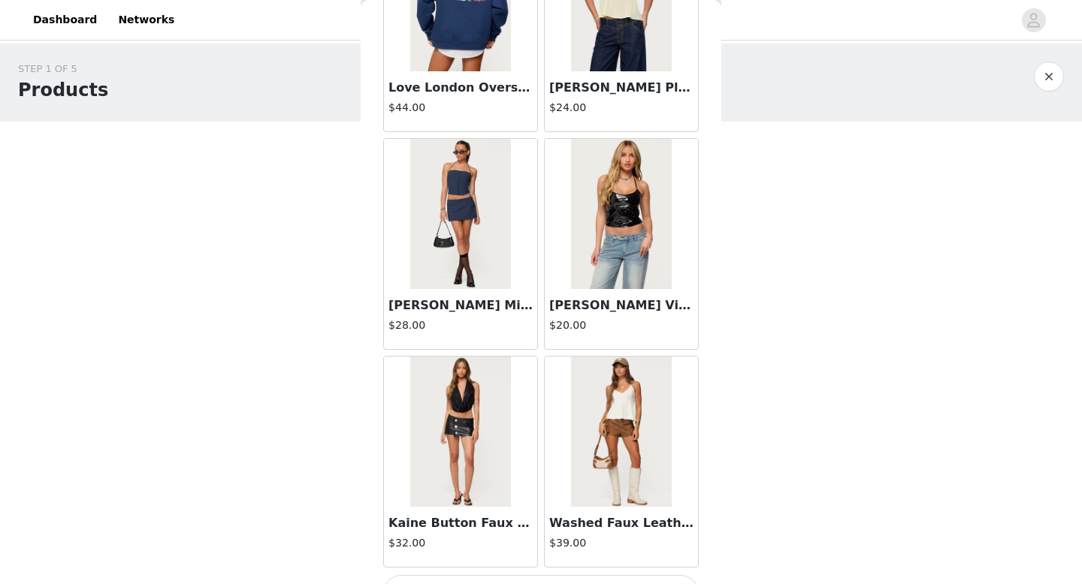
scroll to position [45281, 0]
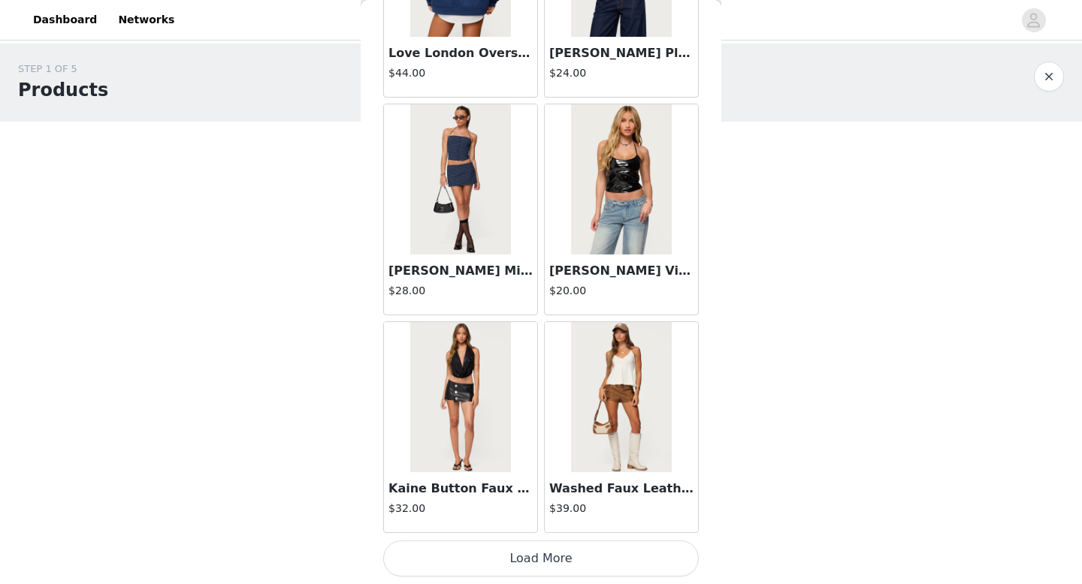
click at [532, 523] on button "Load More" at bounding box center [540, 559] width 315 height 36
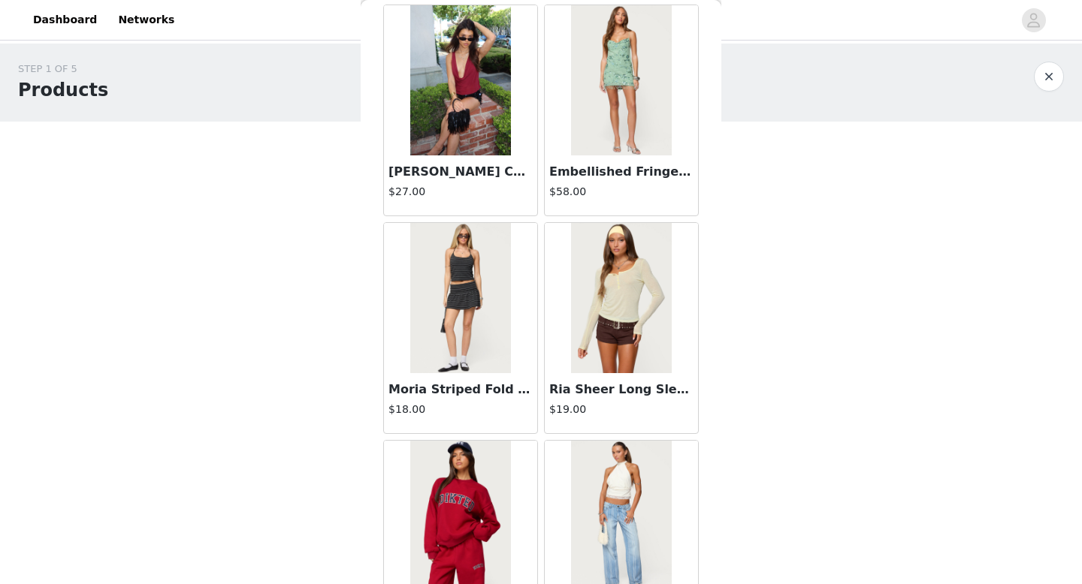
scroll to position [43737, 0]
